Goal: Task Accomplishment & Management: Use online tool/utility

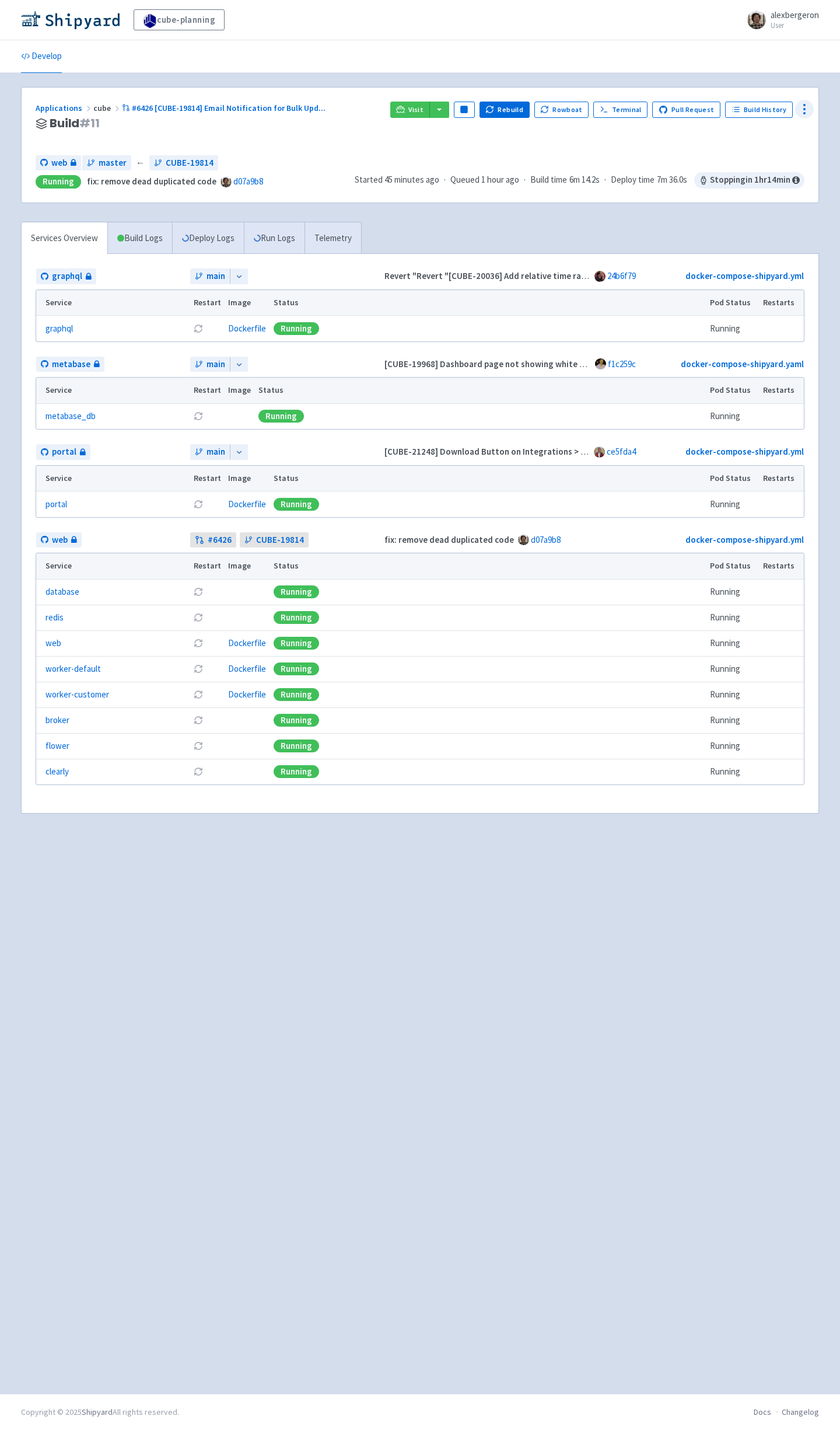
click at [804, 112] on icon at bounding box center [805, 110] width 14 height 14
click at [777, 136] on span "Configure" at bounding box center [761, 136] width 78 height 17
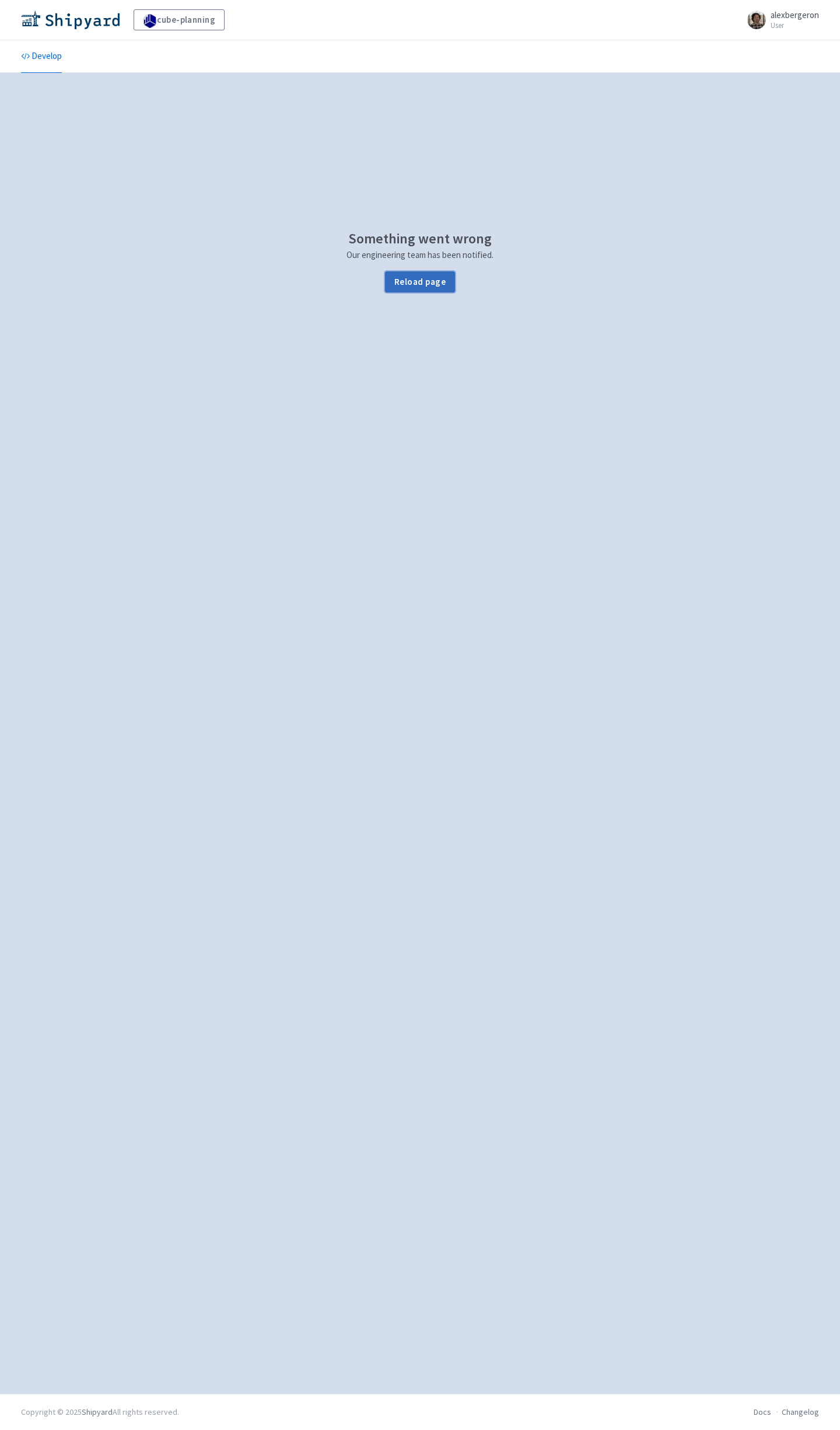
click at [422, 275] on button "Reload page" at bounding box center [420, 282] width 70 height 21
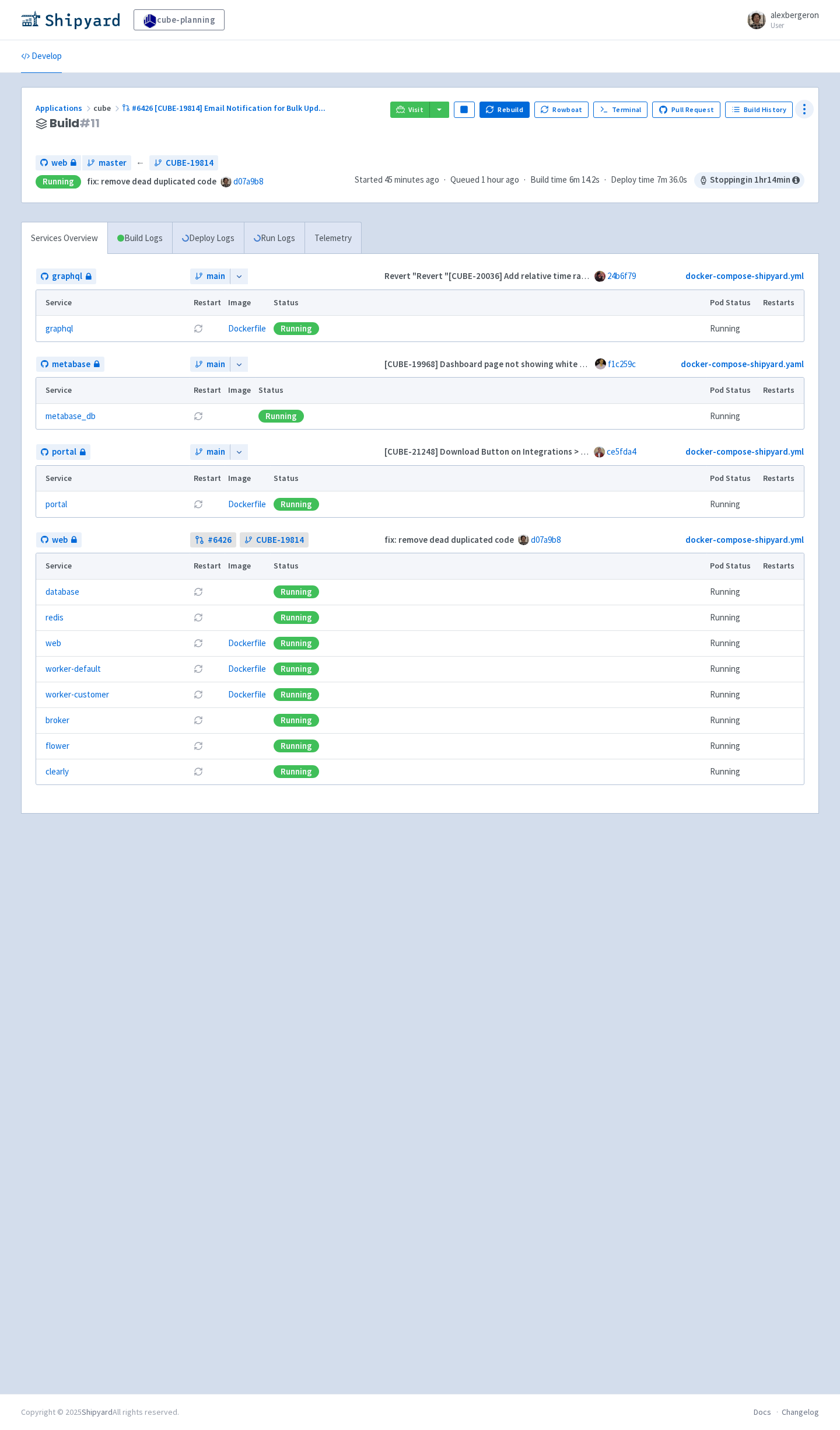
click at [804, 105] on circle at bounding box center [804, 105] width 1 height 1
click at [762, 139] on span "Configure" at bounding box center [761, 136] width 78 height 17
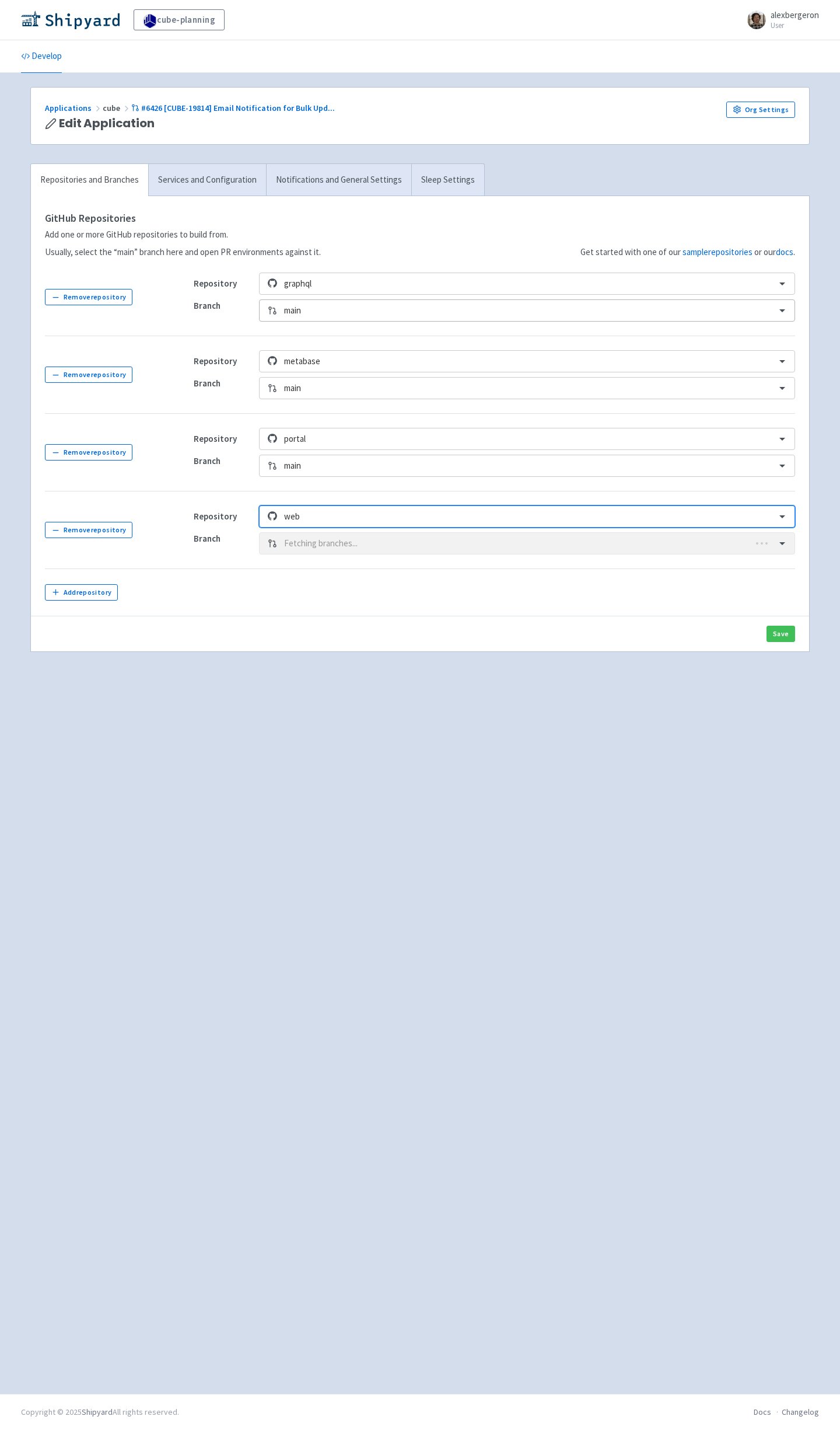
click at [316, 321] on div "main" at bounding box center [527, 311] width 497 height 21
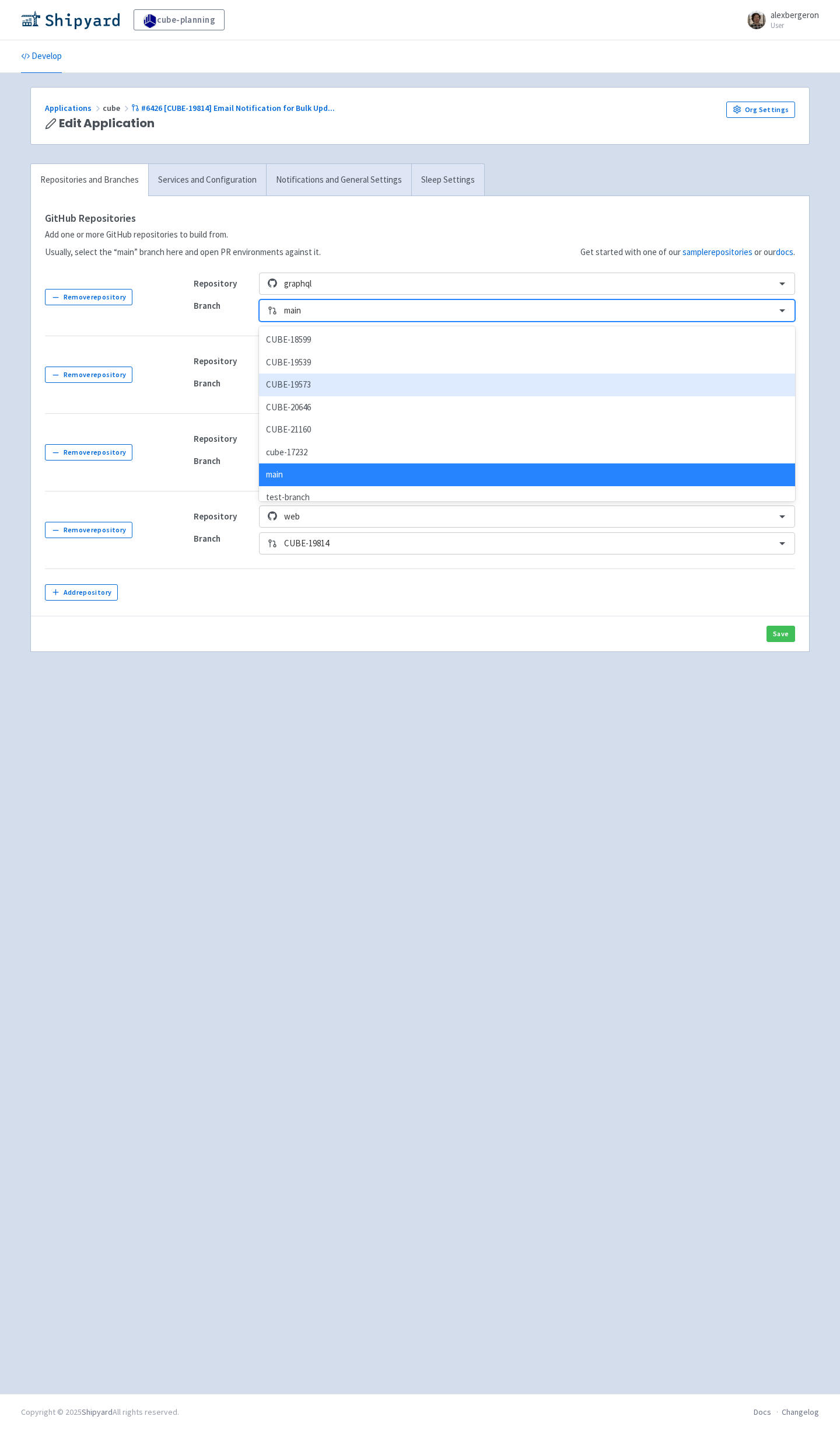
click at [324, 383] on div "CUBE-19573" at bounding box center [527, 385] width 536 height 23
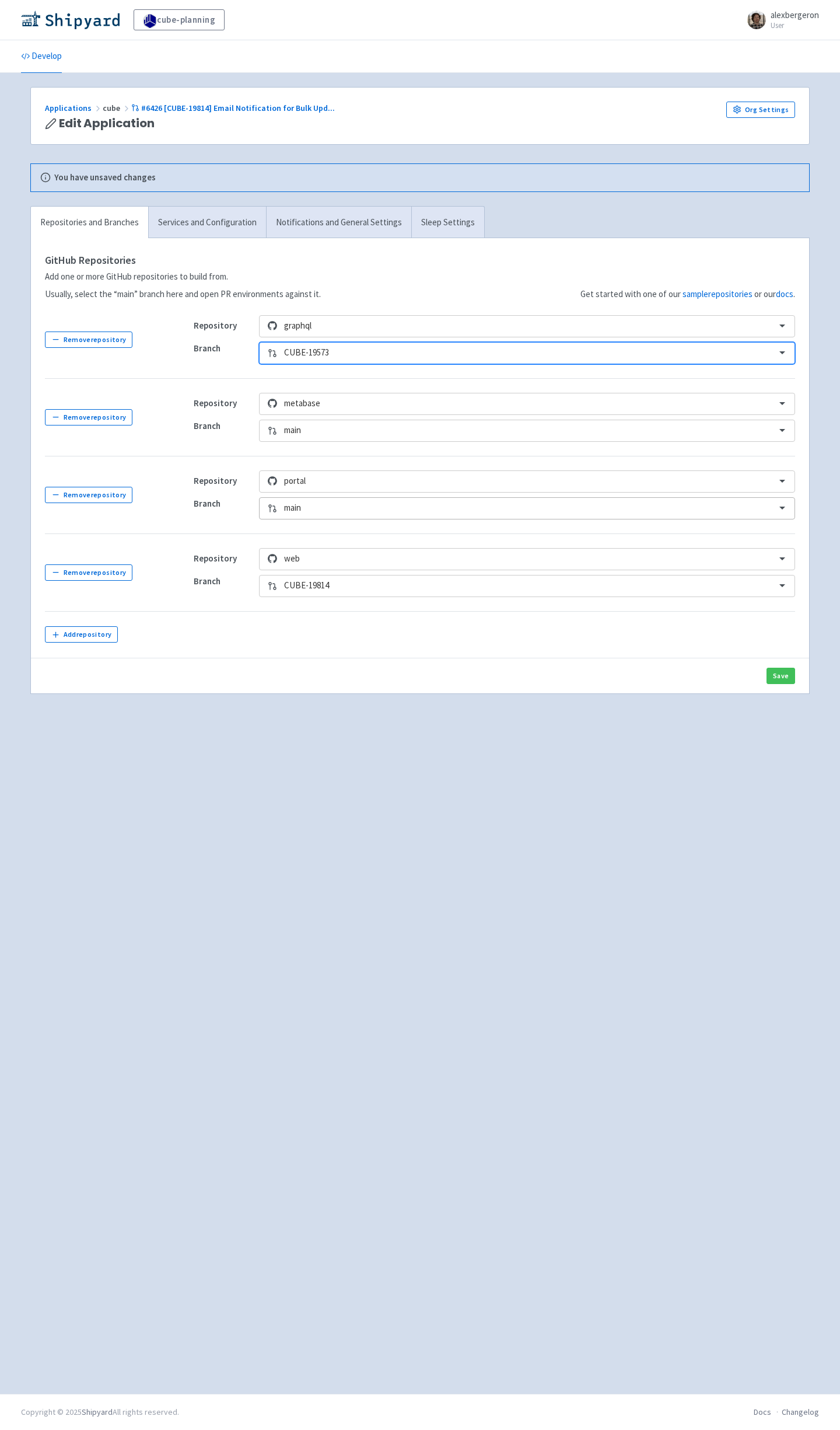
click at [309, 509] on div at bounding box center [526, 508] width 485 height 16
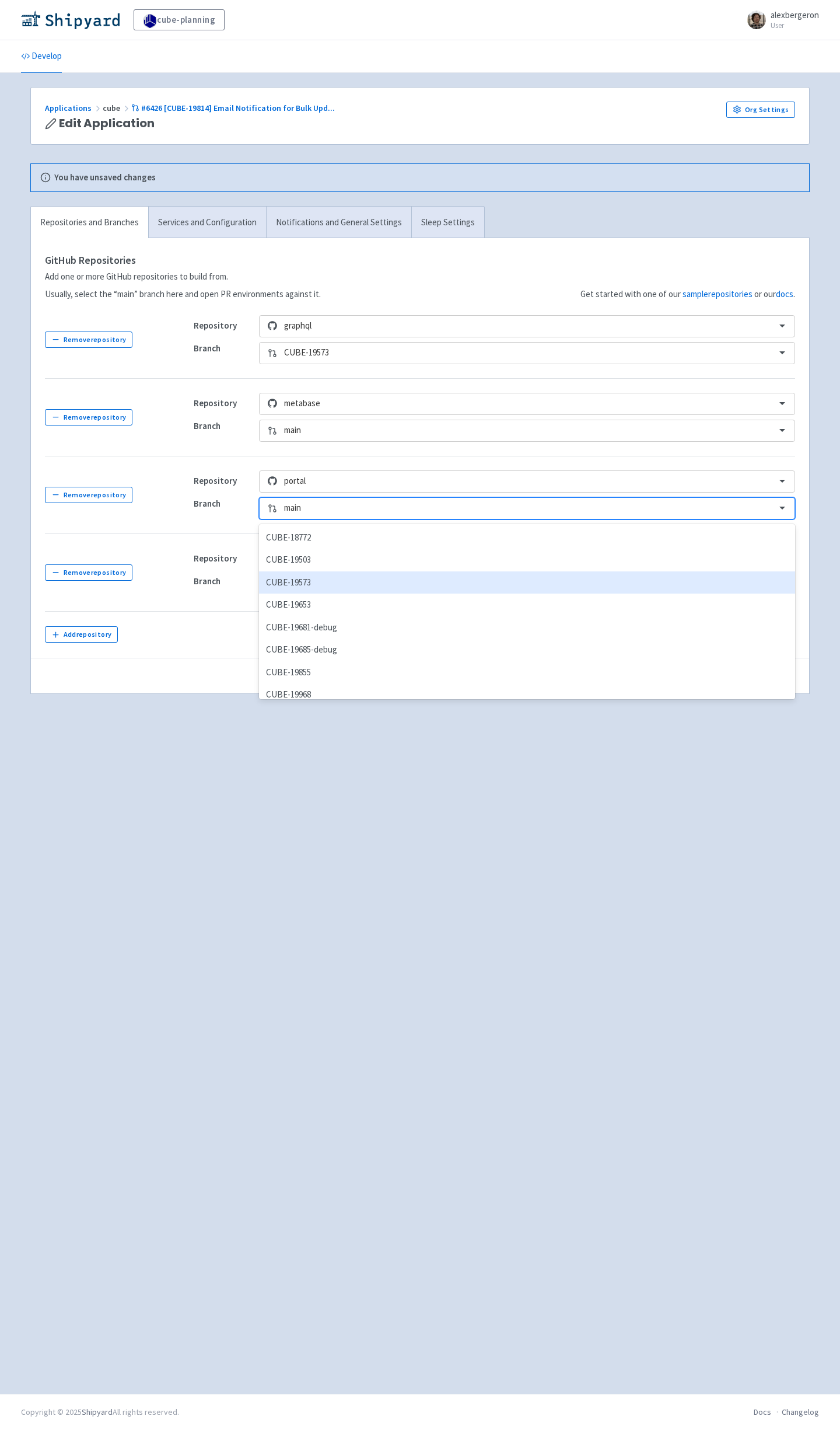
click at [364, 588] on div "CUBE-19573" at bounding box center [527, 582] width 536 height 23
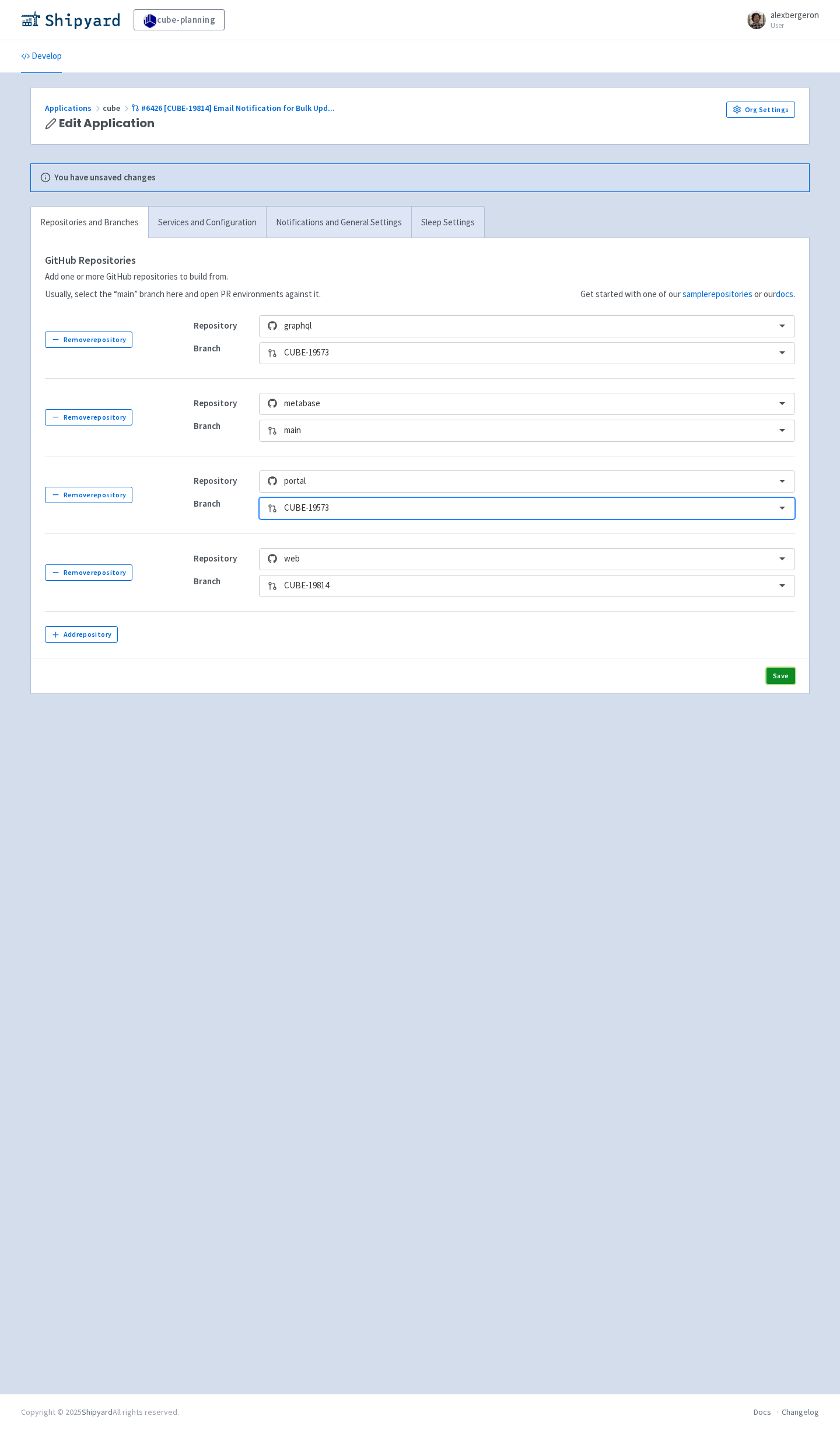
click at [781, 677] on button "Save" at bounding box center [781, 676] width 29 height 17
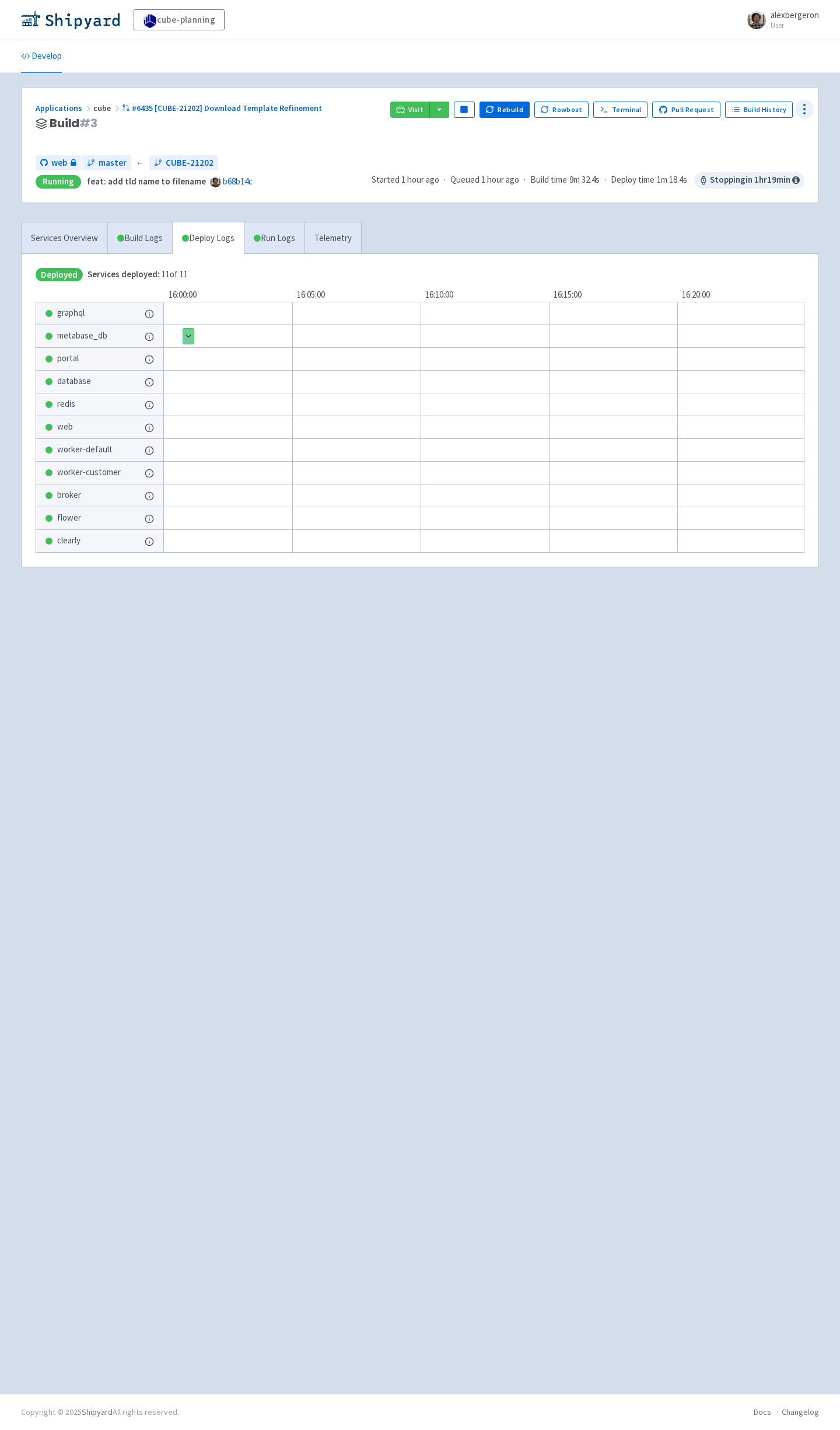
click at [803, 108] on icon at bounding box center [805, 110] width 14 height 14
click at [754, 125] on link "Configure" at bounding box center [760, 136] width 105 height 21
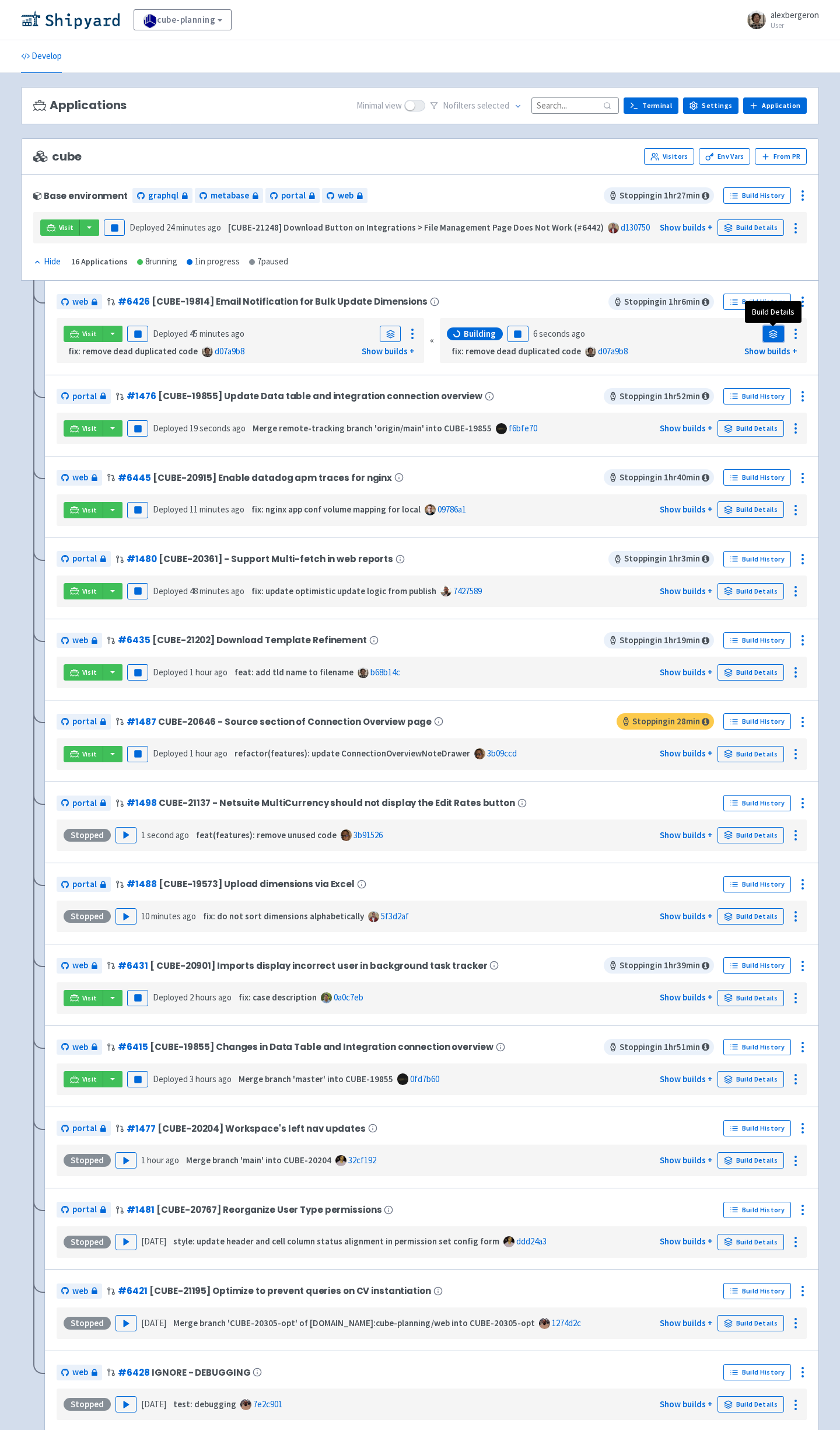
click at [774, 338] on icon at bounding box center [773, 337] width 8 height 2
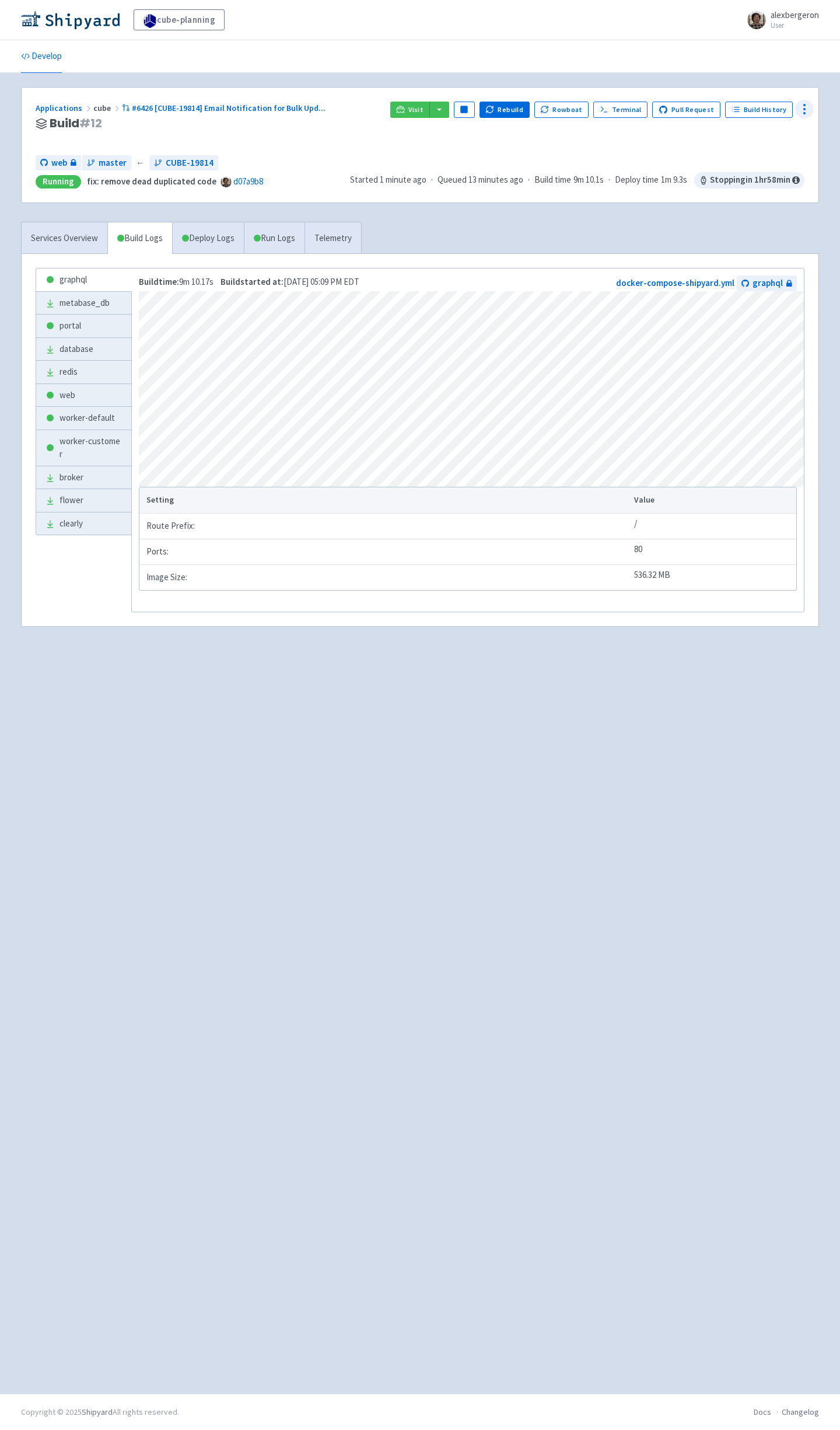
click at [808, 111] on icon at bounding box center [805, 110] width 14 height 14
click at [773, 138] on span "Configure" at bounding box center [761, 136] width 78 height 17
